Goal: Find specific page/section: Find specific page/section

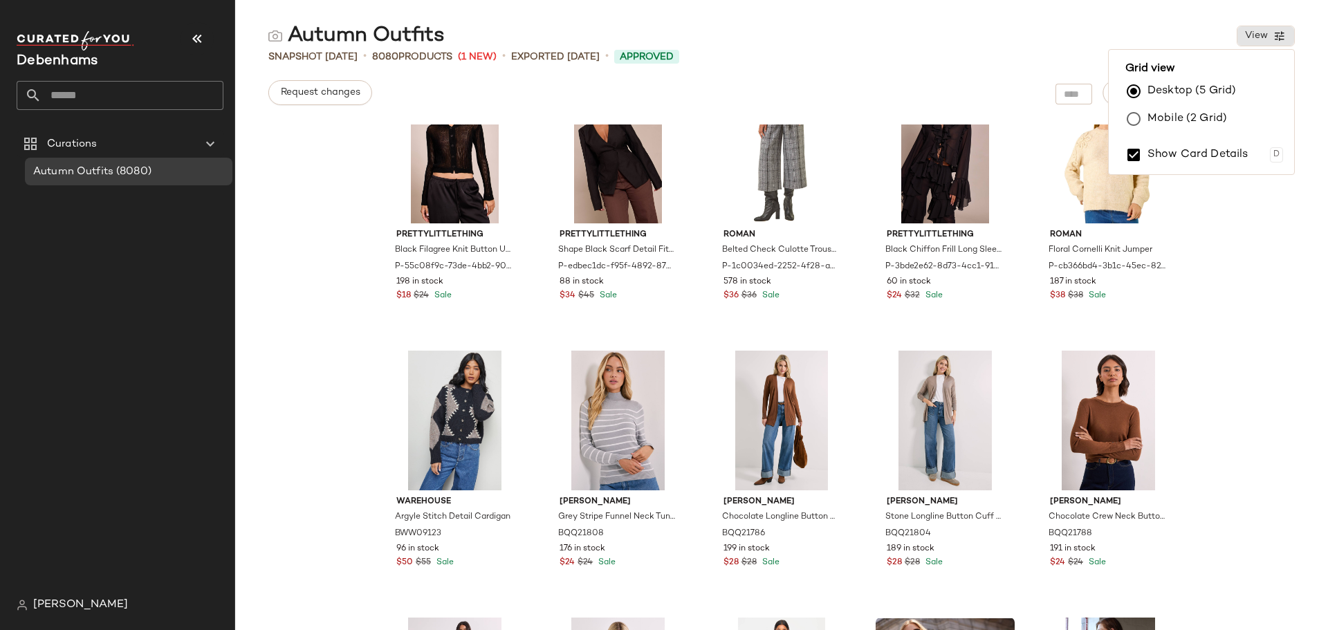
scroll to position [2997, 0]
click at [351, 244] on div "PrettyLittleThing Black Filagree Knit Button Up Cardigan P-55c08f9c-73de-4bb2-9…" at bounding box center [781, 377] width 1093 height 506
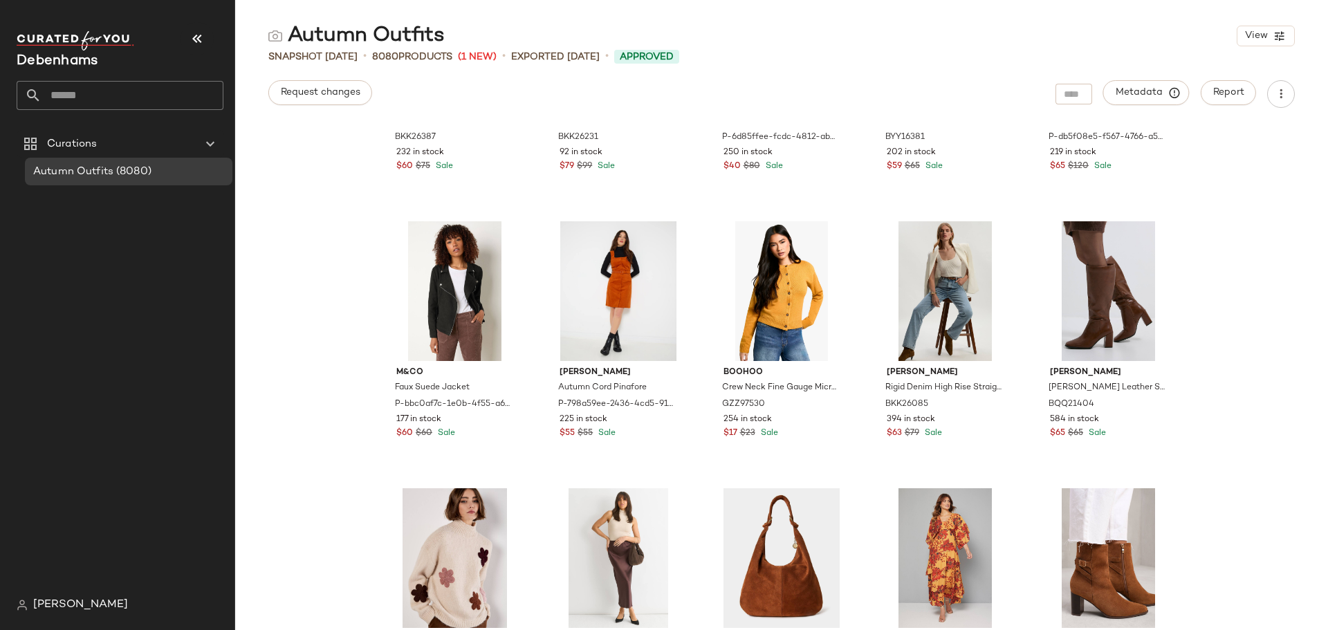
scroll to position [0, 0]
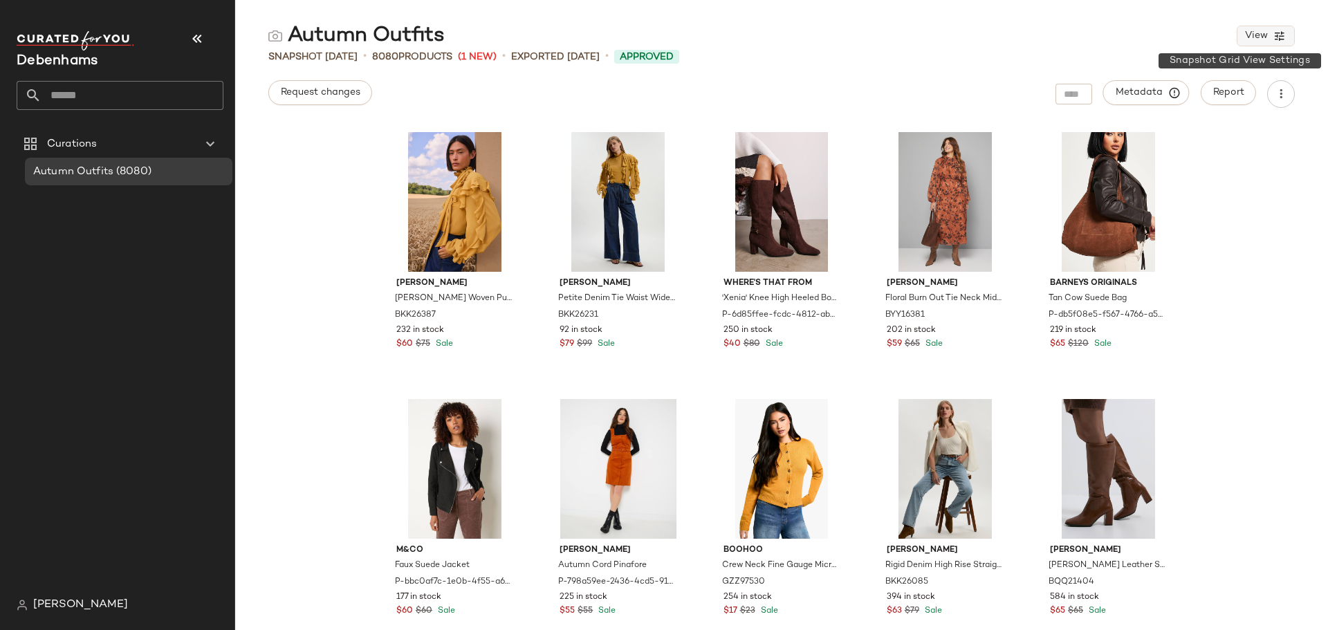
click at [1258, 42] on button "View" at bounding box center [1266, 36] width 58 height 21
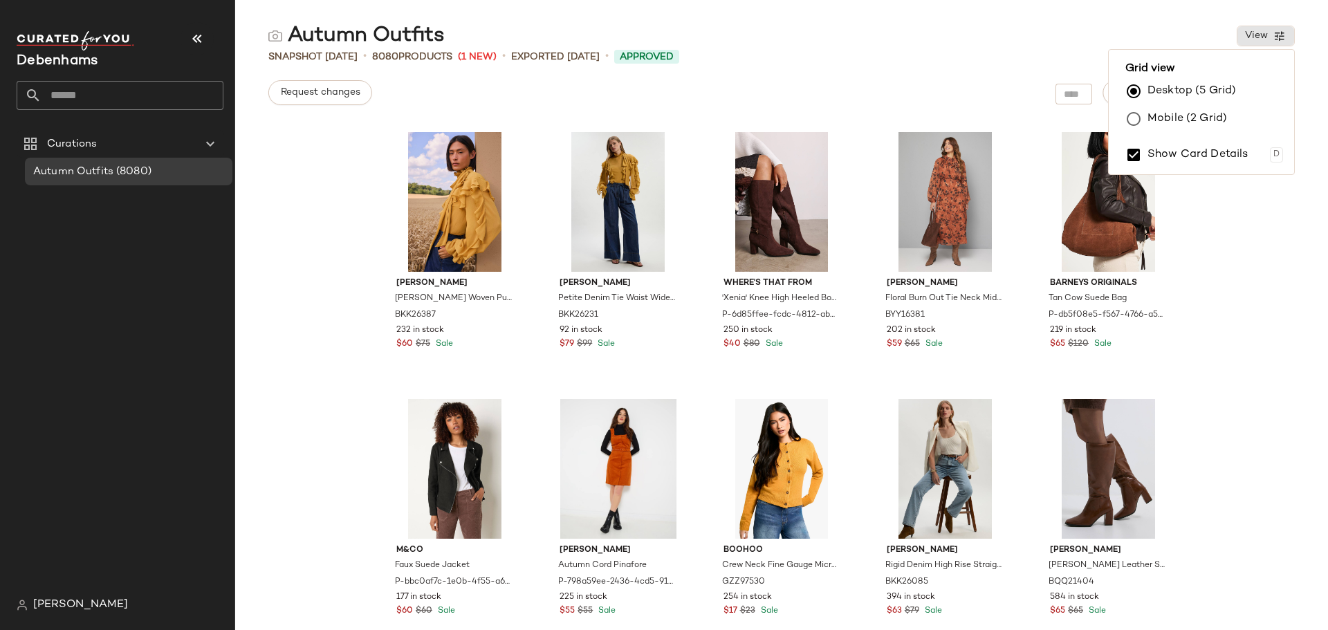
click at [1175, 115] on label "Mobile (2 Grid)" at bounding box center [1187, 119] width 80 height 28
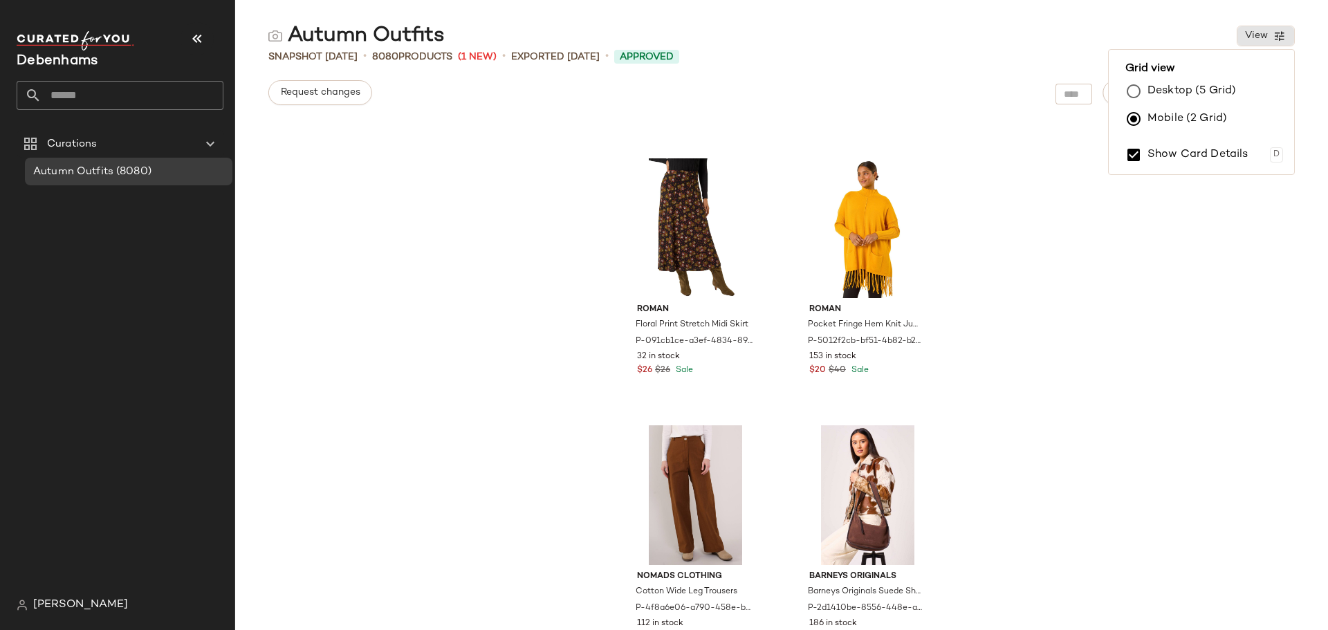
scroll to position [3189, 0]
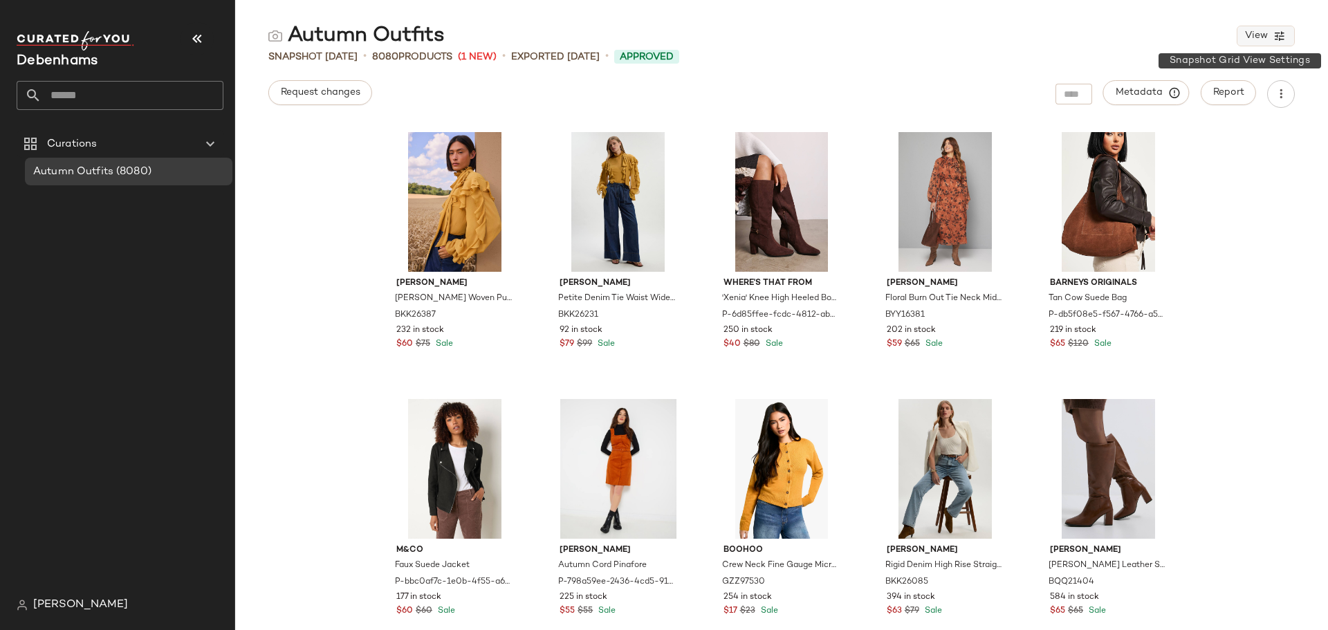
click at [1247, 36] on span "View" at bounding box center [1256, 35] width 24 height 11
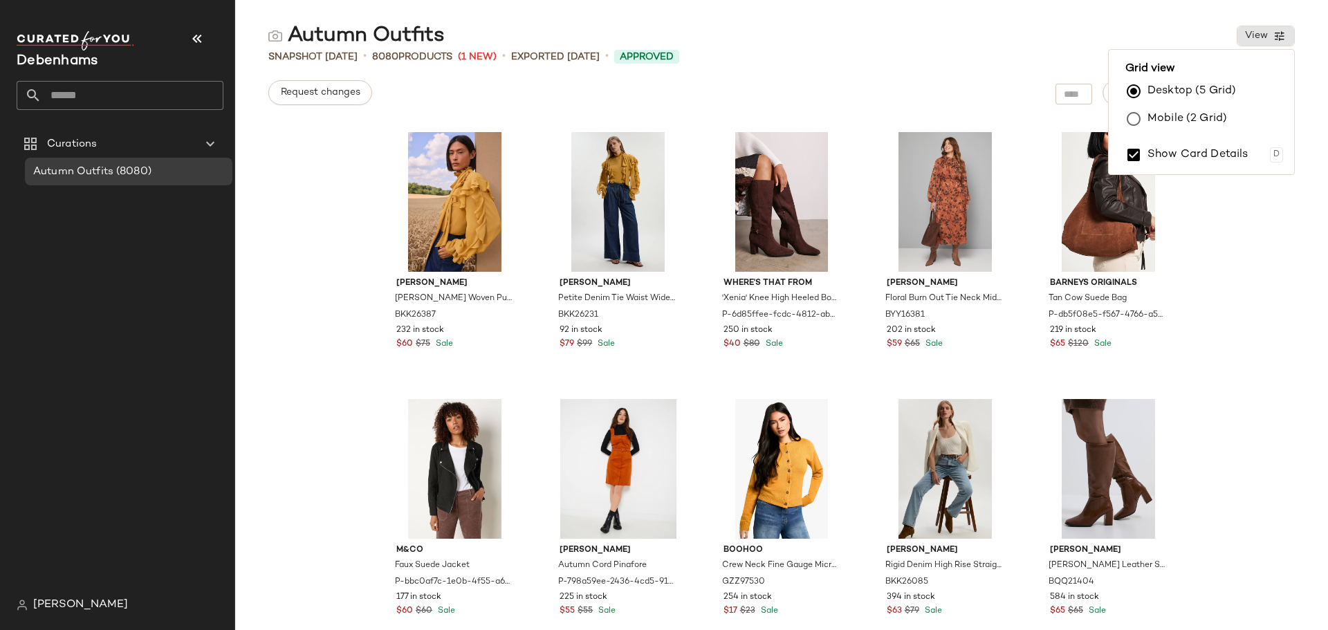
click at [1190, 113] on label "Mobile (2 Grid)" at bounding box center [1187, 119] width 80 height 28
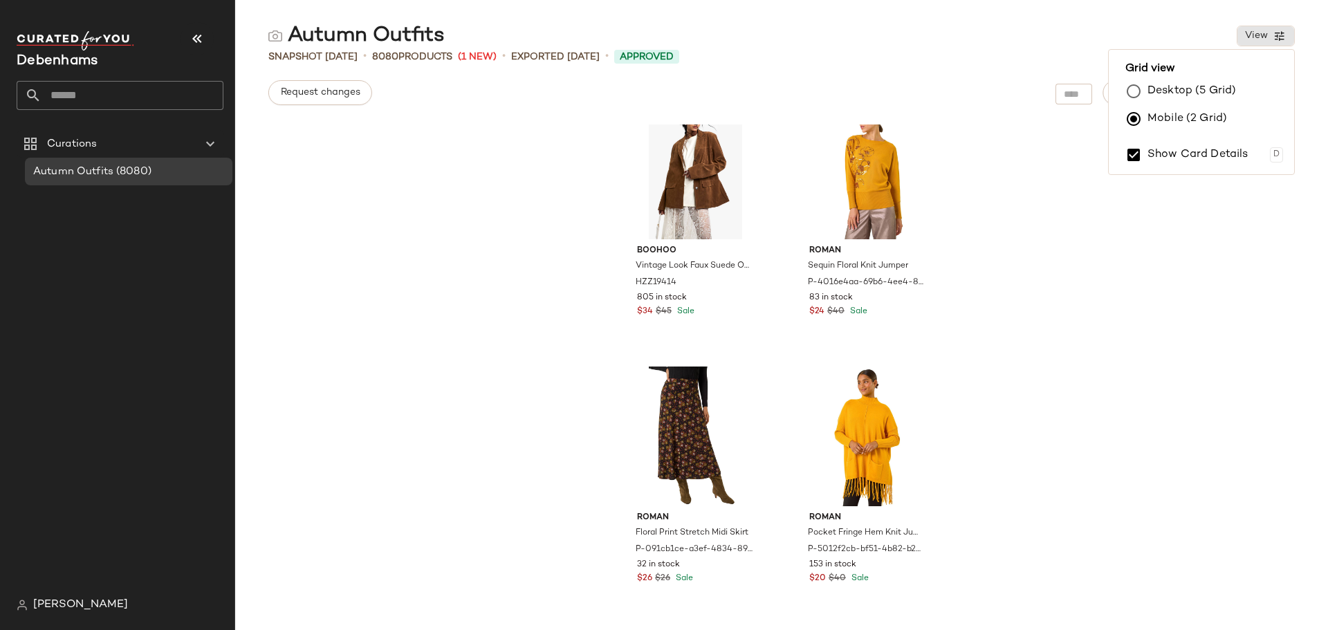
scroll to position [2974, 0]
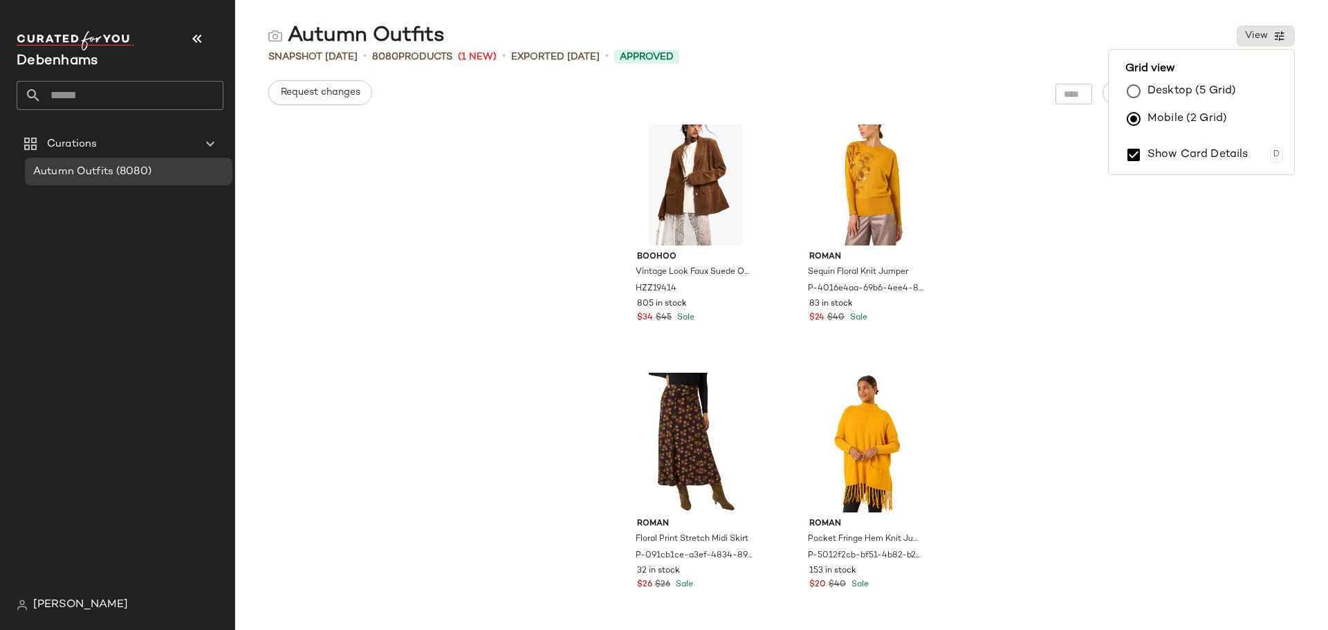
click at [71, 65] on span "Debenhams" at bounding box center [57, 61] width 81 height 15
click at [195, 35] on icon "button" at bounding box center [197, 38] width 17 height 17
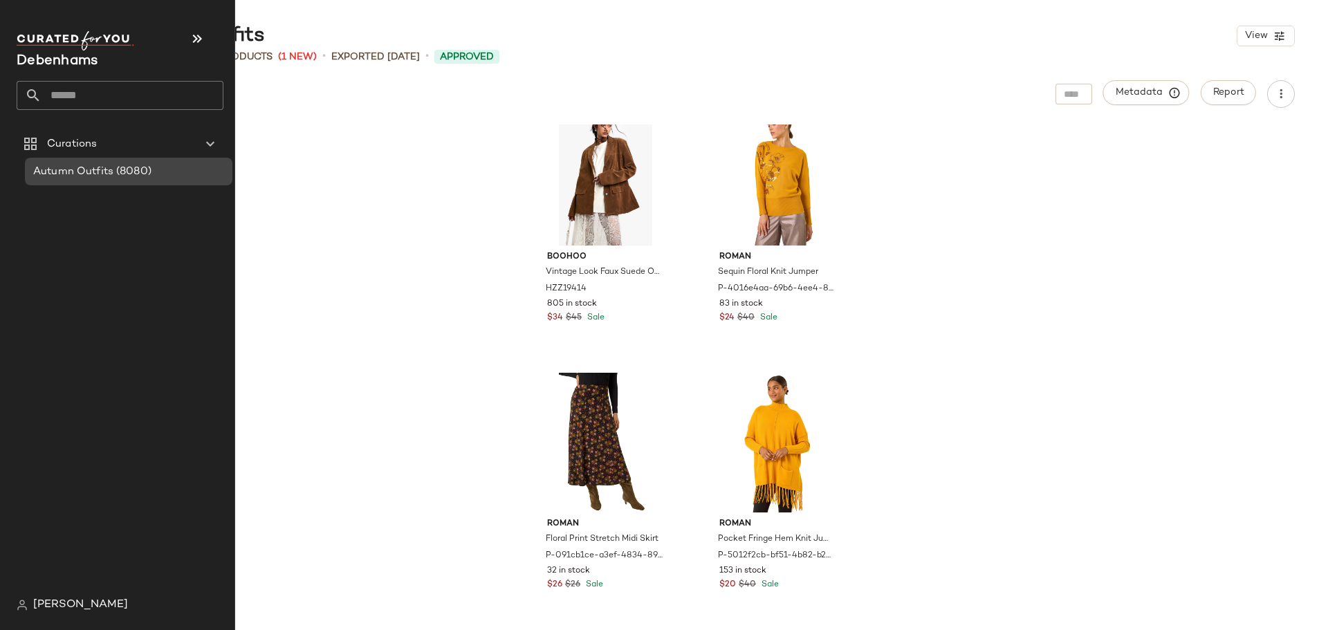
click at [71, 169] on span "Autumn Outfits" at bounding box center [73, 172] width 80 height 16
